Goal: Task Accomplishment & Management: Manage account settings

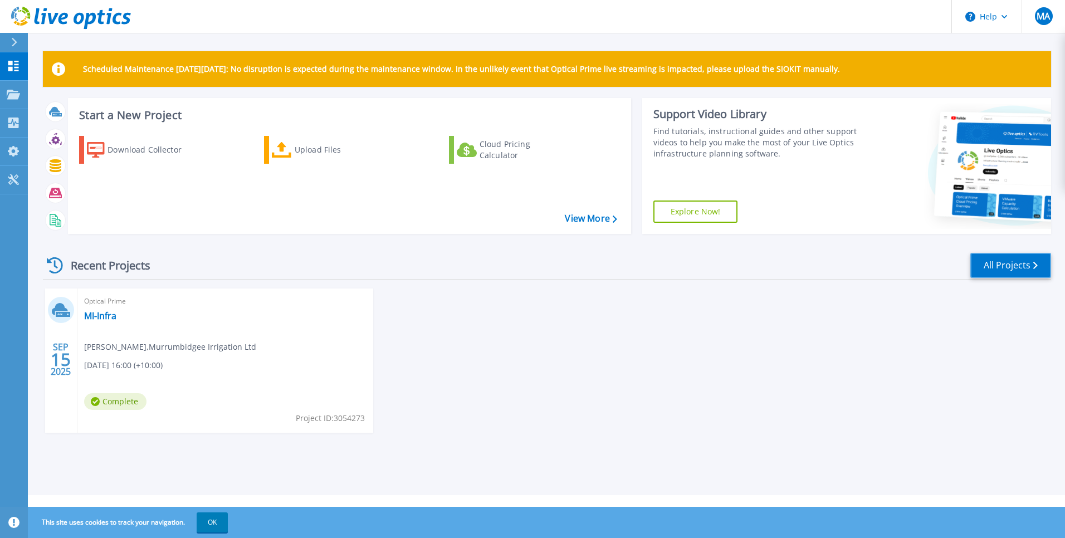
click at [1003, 257] on link "All Projects" at bounding box center [1010, 265] width 81 height 25
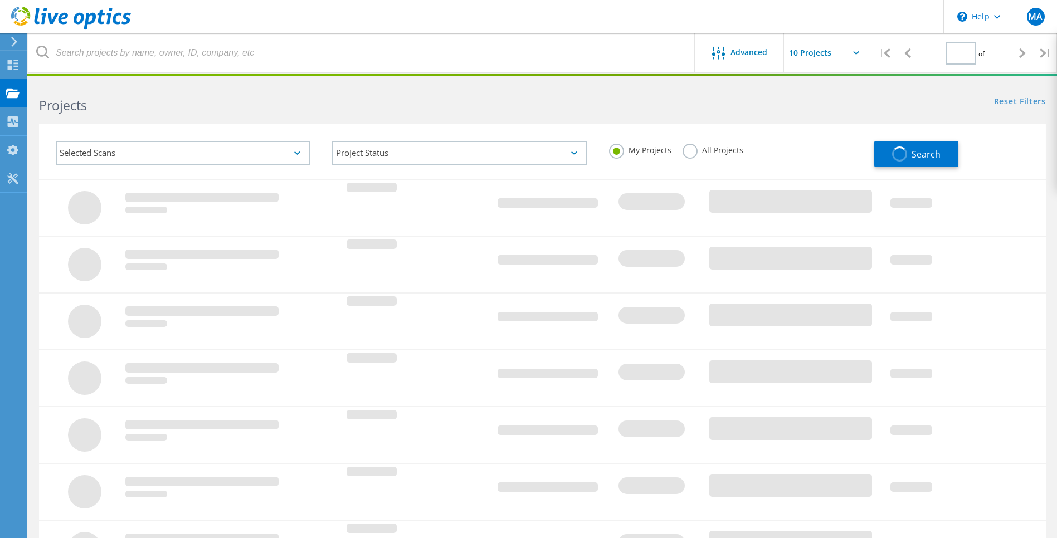
type input "1"
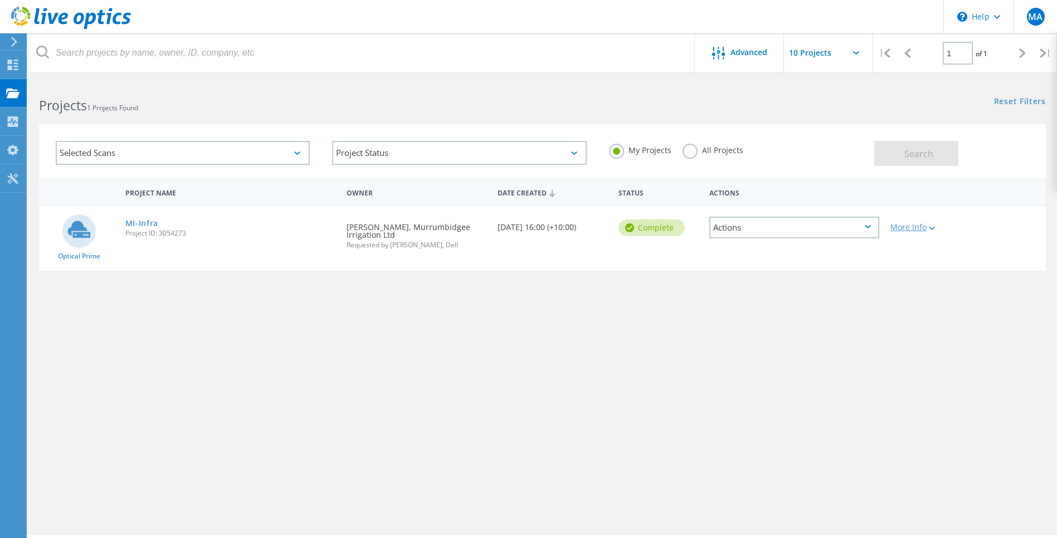
click at [939, 229] on div "More Info" at bounding box center [925, 227] width 70 height 8
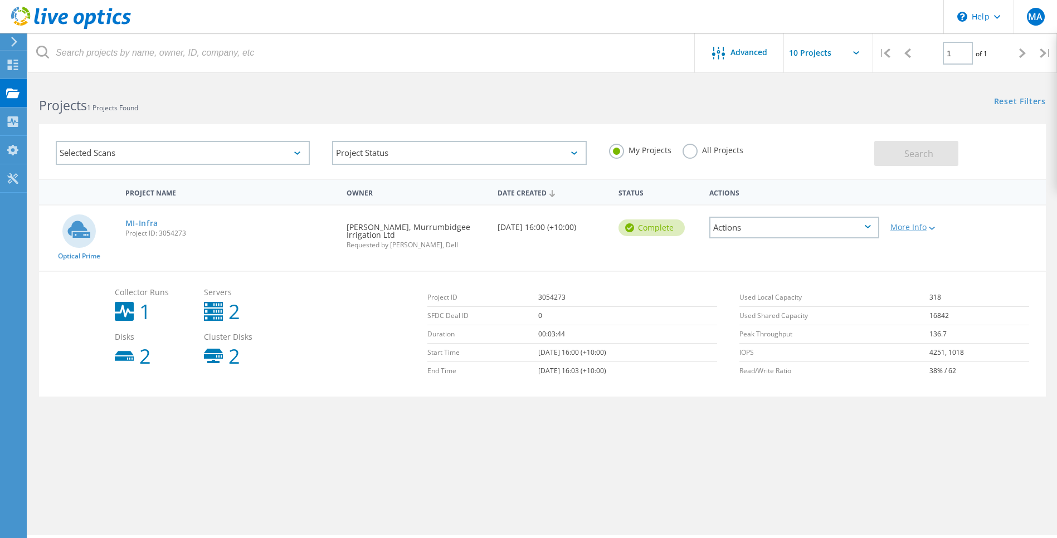
click at [939, 229] on div "More Info" at bounding box center [925, 227] width 70 height 8
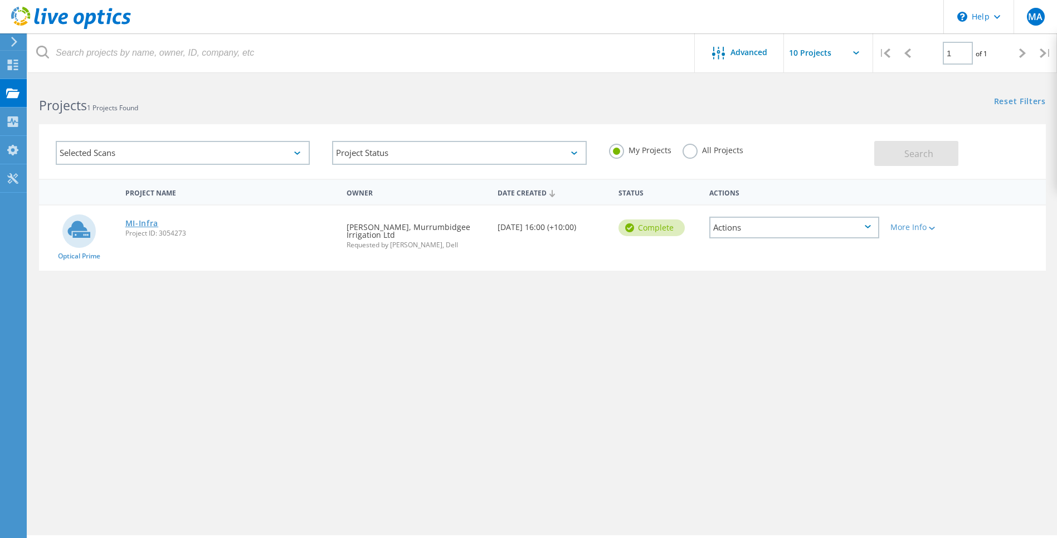
click at [129, 222] on link "MI-Infra" at bounding box center [141, 223] width 33 height 8
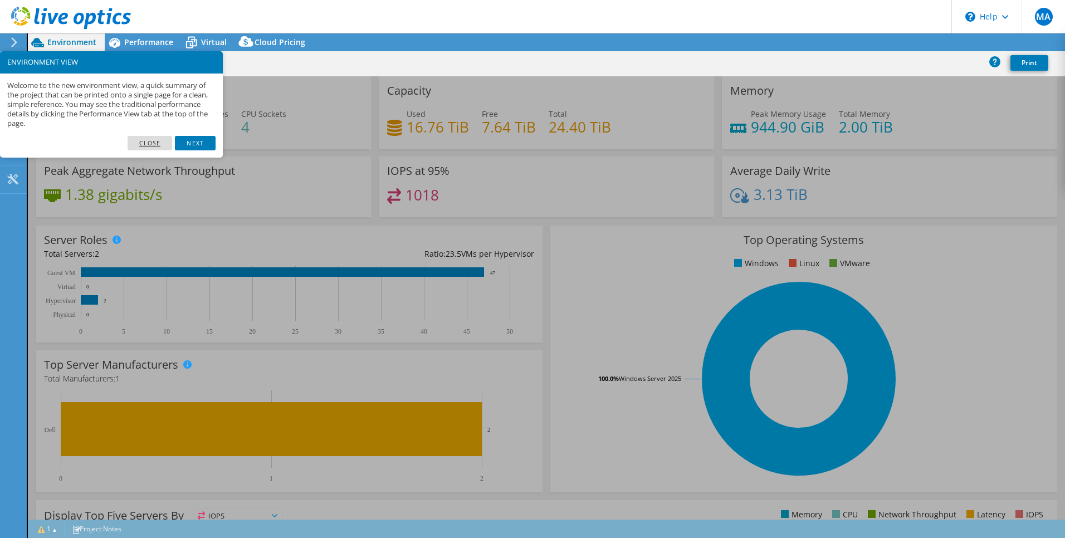
select select "USD"
click at [159, 144] on link "Close" at bounding box center [150, 143] width 45 height 14
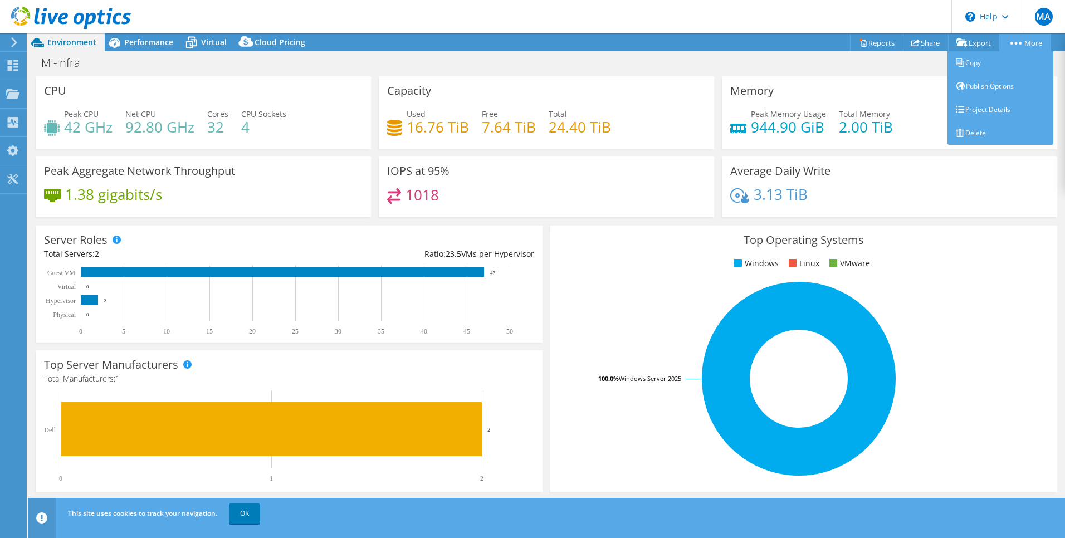
click at [1031, 43] on link "More" at bounding box center [1025, 42] width 52 height 17
click at [971, 131] on link "Delete" at bounding box center [1000, 132] width 106 height 23
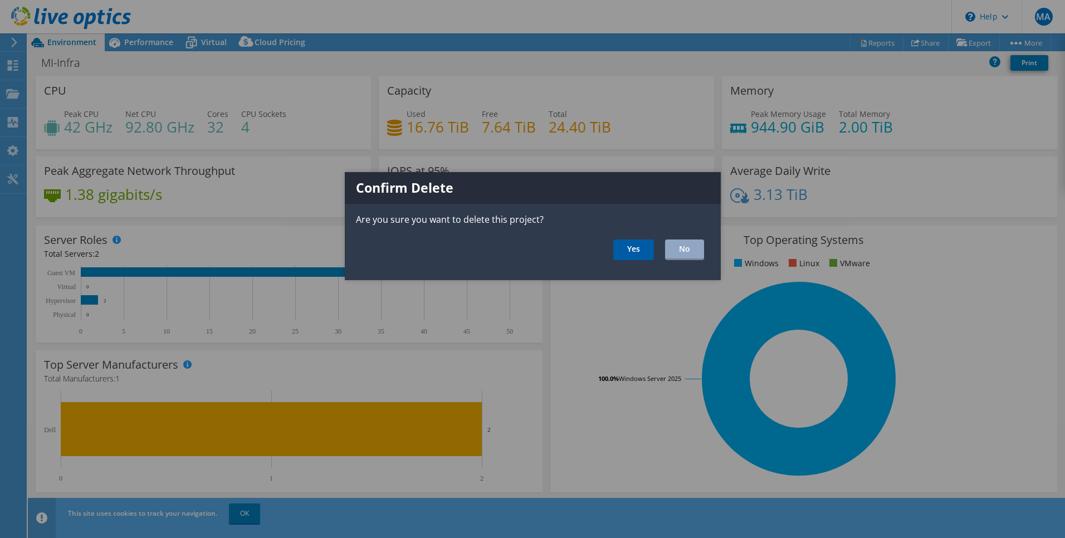
click at [629, 249] on link "Yes" at bounding box center [633, 250] width 41 height 21
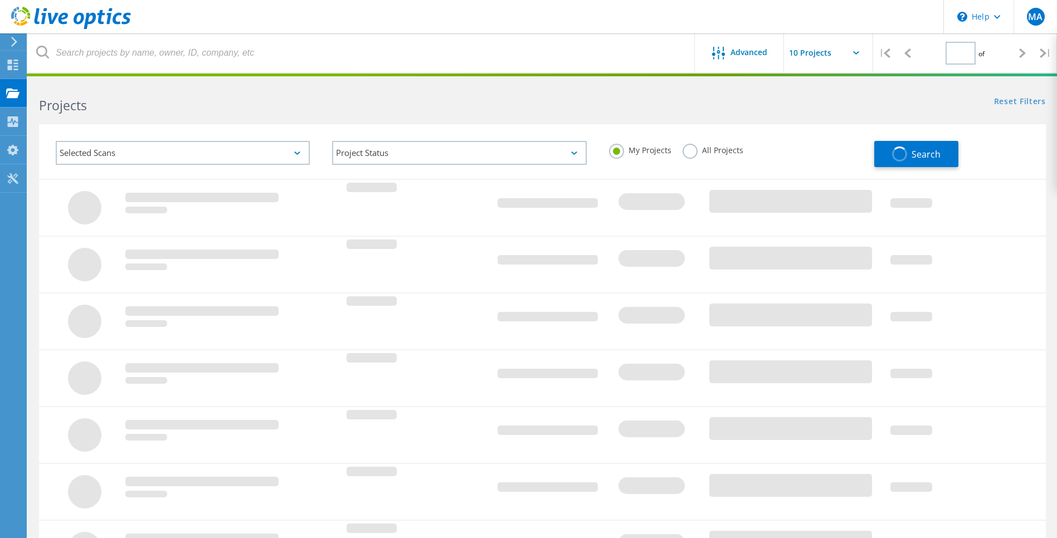
type input "1"
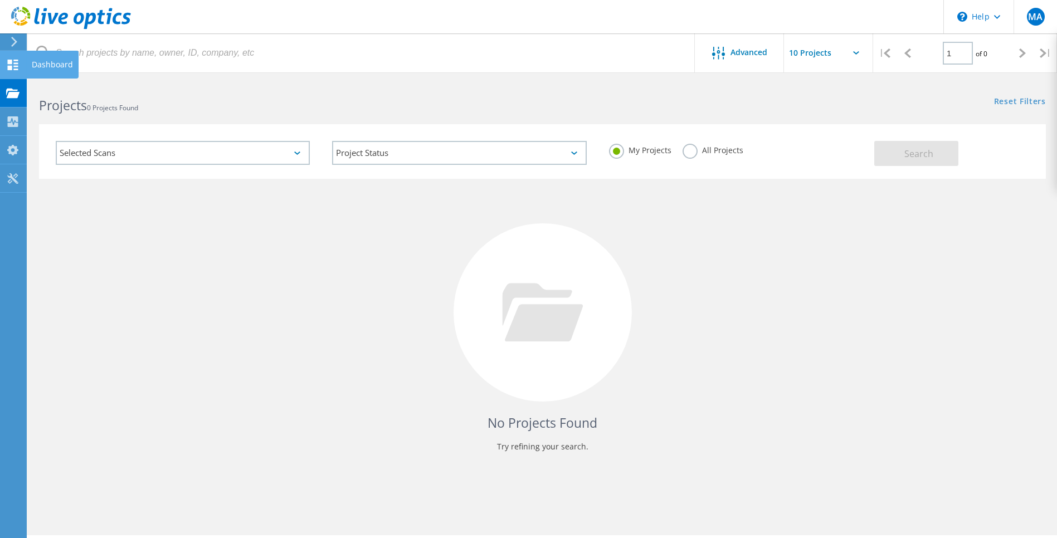
click at [14, 71] on div at bounding box center [12, 66] width 13 height 12
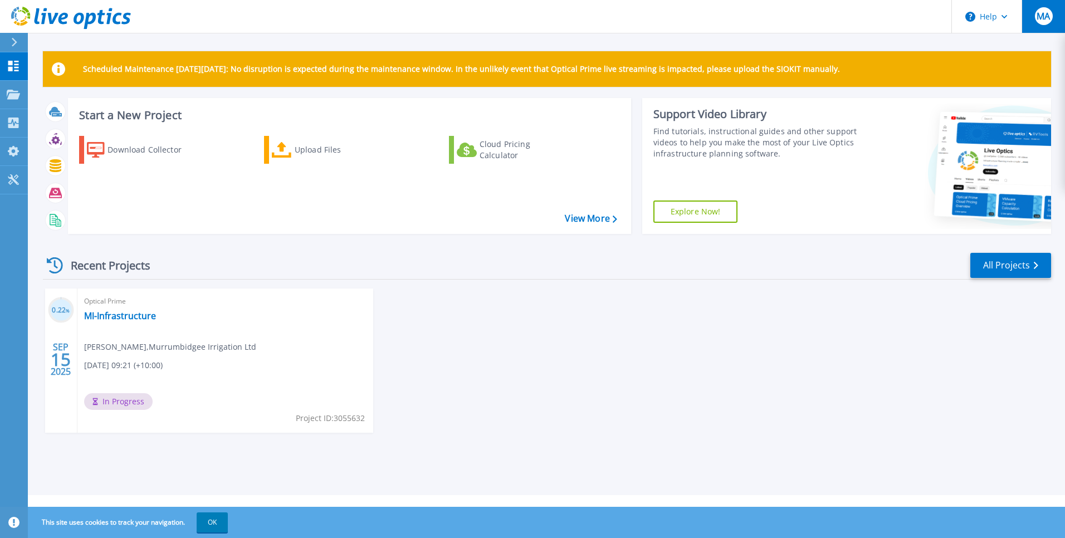
click at [1041, 14] on span "MA" at bounding box center [1043, 16] width 13 height 9
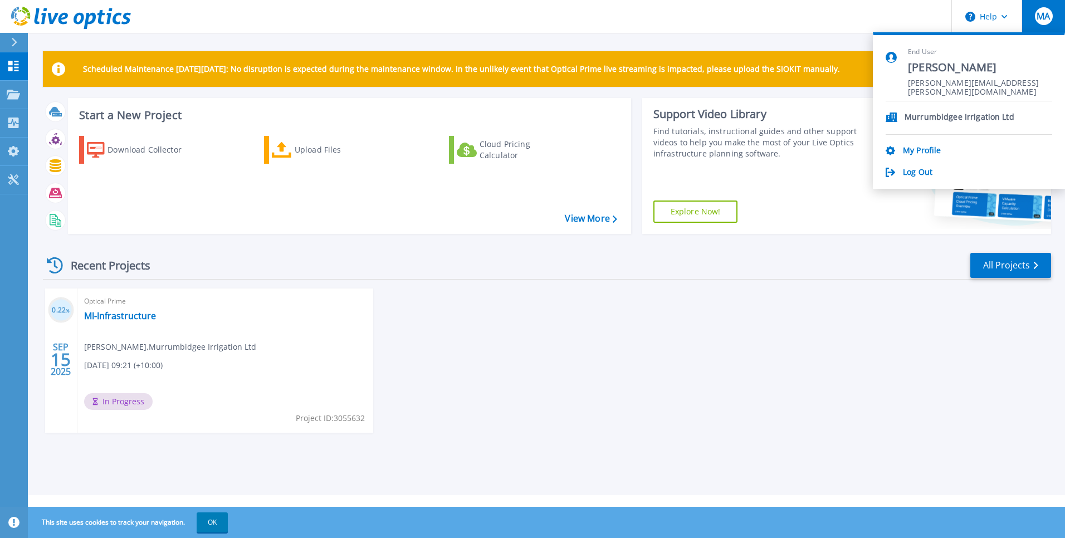
click at [801, 16] on header "Help MA End User [PERSON_NAME] [PERSON_NAME][EMAIL_ADDRESS][PERSON_NAME][DOMAIN…" at bounding box center [532, 16] width 1065 height 33
